Goal: Transaction & Acquisition: Purchase product/service

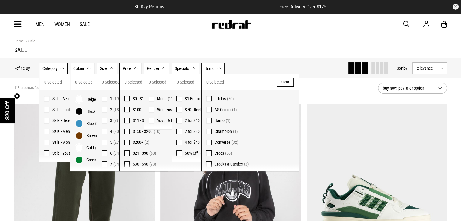
click at [112, 68] on button "Size None selected" at bounding box center [107, 69] width 20 height 12
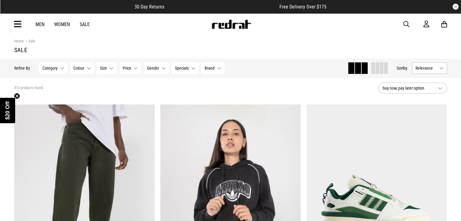
click at [112, 68] on button "Size None selected" at bounding box center [107, 68] width 20 height 12
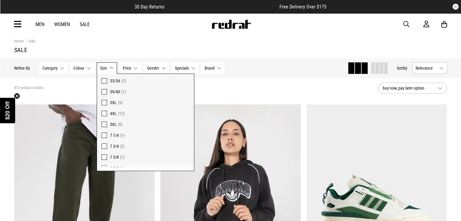
scroll to position [272, 0]
click at [103, 122] on span at bounding box center [104, 121] width 5 height 5
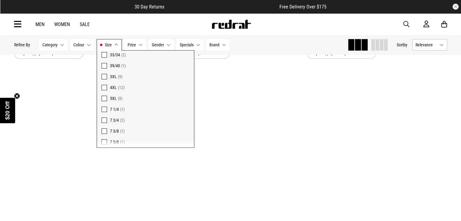
scroll to position [290, 0]
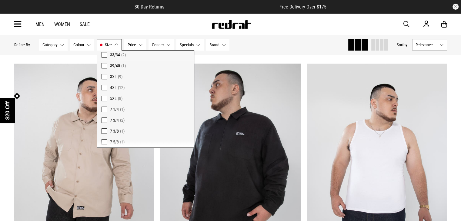
click at [222, 56] on div "**********" at bounding box center [230, 184] width 439 height 725
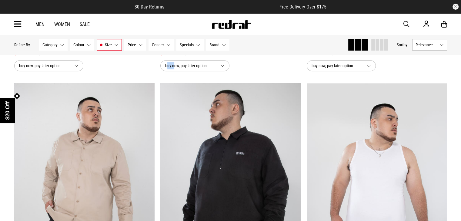
scroll to position [271, 0]
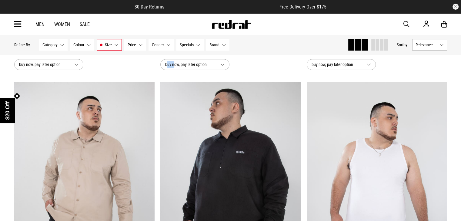
click at [115, 46] on button "Size 5XL" at bounding box center [109, 45] width 25 height 12
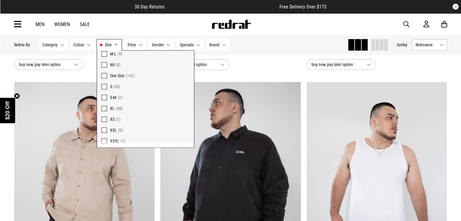
scroll to position [471, 0]
drag, startPoint x: 110, startPoint y: 151, endPoint x: 103, endPoint y: 112, distance: 39.9
click at [103, 112] on label "XXXL (3)" at bounding box center [145, 117] width 97 height 11
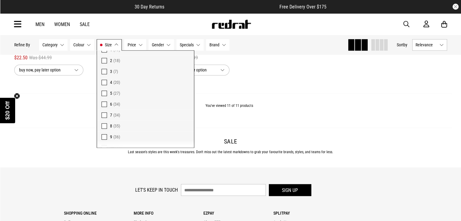
scroll to position [25, 0]
